Goal: Find specific page/section

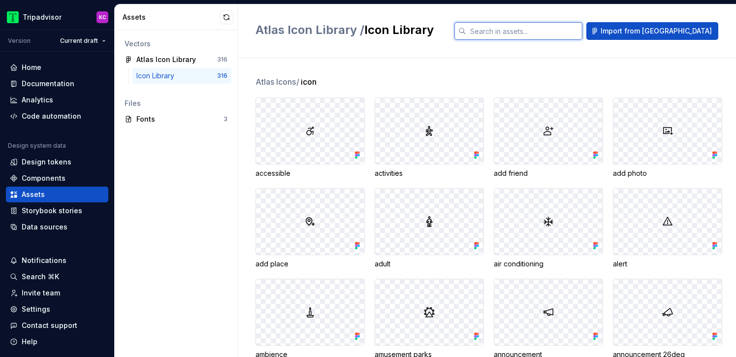
click at [530, 33] on input "text" at bounding box center [524, 31] width 116 height 18
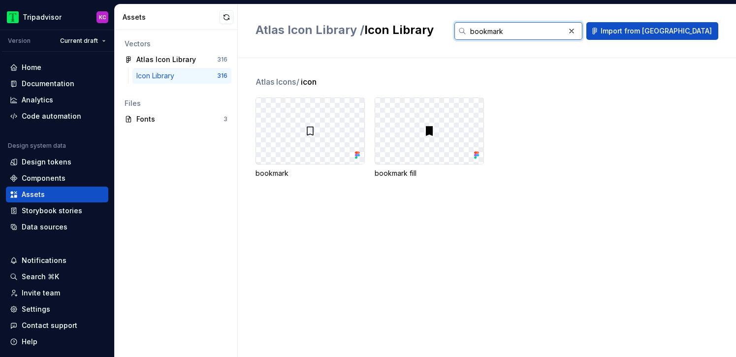
type input "bookmark"
click at [431, 130] on img at bounding box center [430, 131] width 12 height 12
click at [406, 172] on div "bookmark fill" at bounding box center [429, 173] width 109 height 10
click at [403, 173] on div "bookmark fill" at bounding box center [429, 173] width 109 height 10
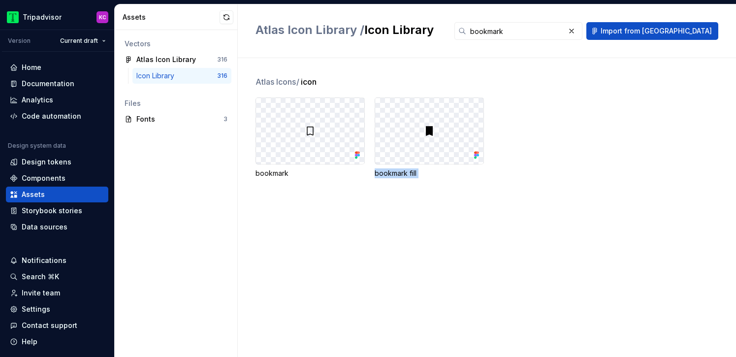
click at [403, 173] on div "bookmark fill" at bounding box center [429, 173] width 109 height 10
